Goal: Book appointment/travel/reservation

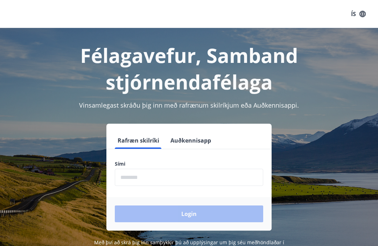
click at [208, 178] on input "phone" at bounding box center [189, 177] width 148 height 17
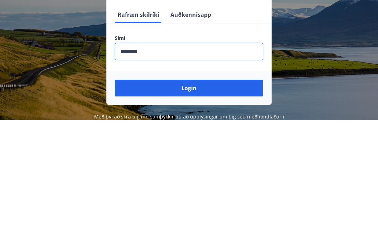
type input "********"
click at [196, 206] on button "Login" at bounding box center [189, 214] width 148 height 17
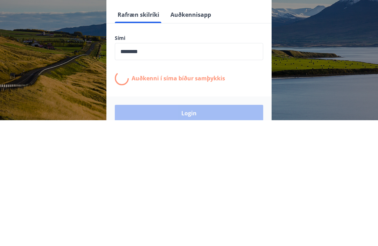
scroll to position [110, 0]
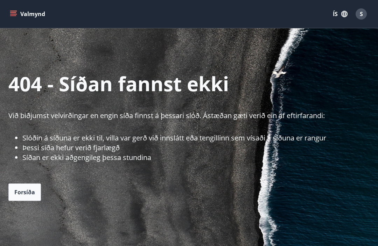
click at [15, 14] on icon "menu" at bounding box center [13, 13] width 7 height 7
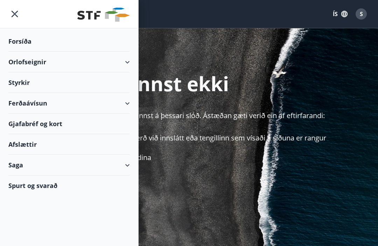
click at [122, 59] on div "Orlofseignir" at bounding box center [68, 62] width 121 height 21
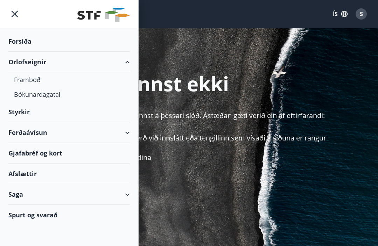
click at [25, 92] on div "Bókunardagatal" at bounding box center [69, 94] width 110 height 15
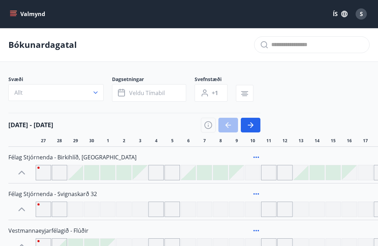
click at [148, 92] on span "Veldu tímabil" at bounding box center [147, 93] width 36 height 8
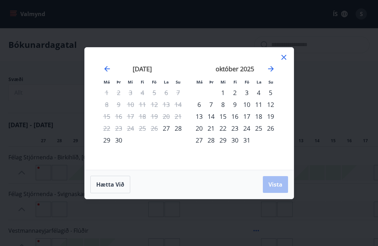
click at [247, 116] on div "17" at bounding box center [247, 117] width 12 height 12
click at [199, 127] on div "20" at bounding box center [199, 128] width 12 height 12
click at [274, 181] on span "Vista" at bounding box center [275, 185] width 14 height 8
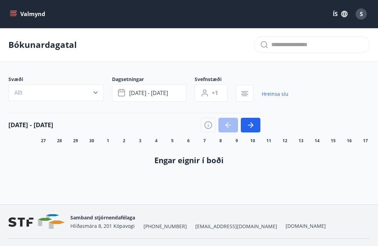
click at [94, 94] on icon "button" at bounding box center [95, 92] width 7 height 7
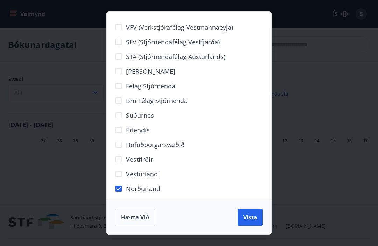
click at [251, 217] on span "Vista" at bounding box center [250, 218] width 14 height 8
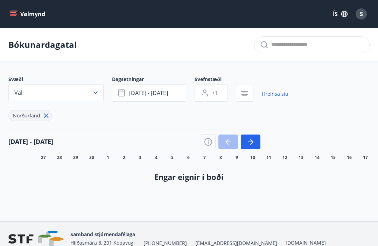
click at [10, 12] on icon "menu" at bounding box center [13, 13] width 7 height 7
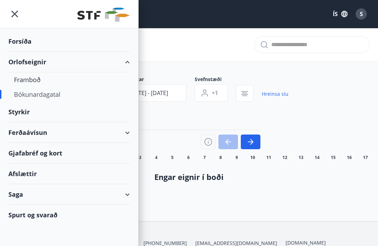
click at [33, 78] on div "Framboð" at bounding box center [69, 79] width 110 height 15
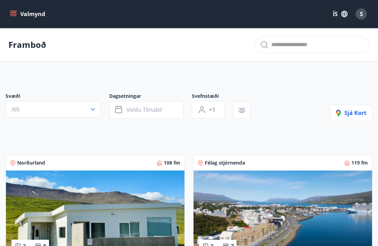
click at [90, 109] on icon "button" at bounding box center [92, 109] width 7 height 7
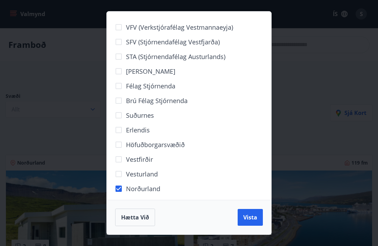
click at [248, 212] on button "Vista" at bounding box center [250, 217] width 25 height 17
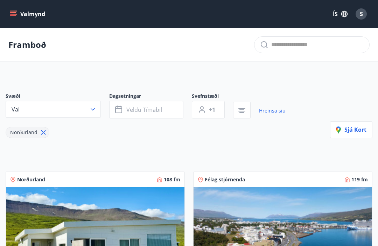
click at [119, 110] on icon "button" at bounding box center [119, 110] width 8 height 8
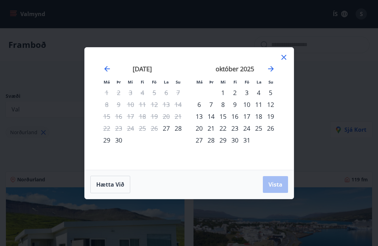
click at [245, 115] on div "17" at bounding box center [247, 117] width 12 height 12
click at [196, 129] on div "20" at bounding box center [199, 128] width 12 height 12
click at [272, 186] on span "Vista" at bounding box center [275, 185] width 14 height 8
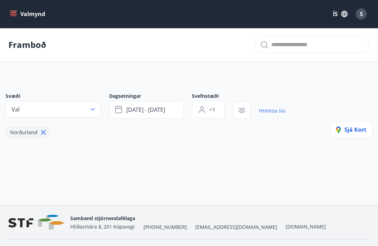
click at [361, 15] on span "S" at bounding box center [361, 14] width 3 height 8
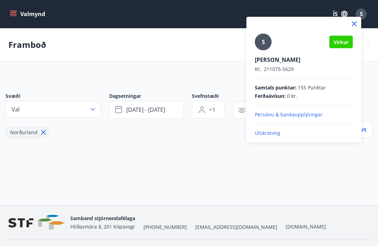
click at [266, 133] on p "Útskráning" at bounding box center [304, 133] width 98 height 7
